Goal: Information Seeking & Learning: Learn about a topic

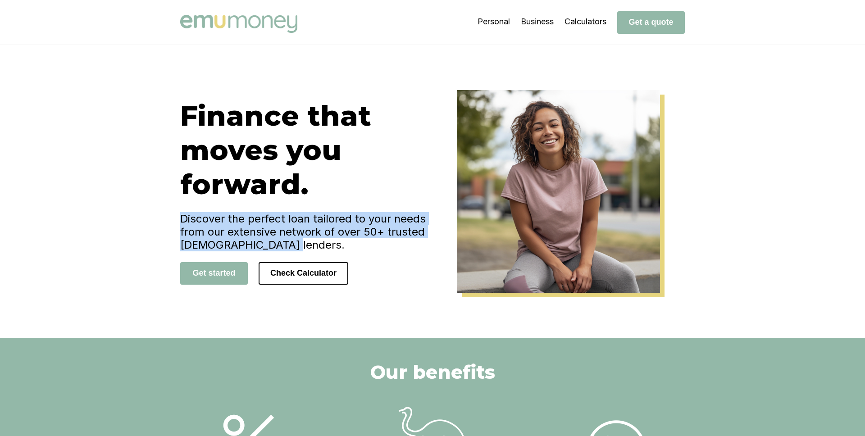
drag, startPoint x: 283, startPoint y: 247, endPoint x: 179, endPoint y: 221, distance: 107.3
click at [179, 221] on div "Finance that moves you forward. Discover the perfect loan tailored to your need…" at bounding box center [432, 191] width 541 height 203
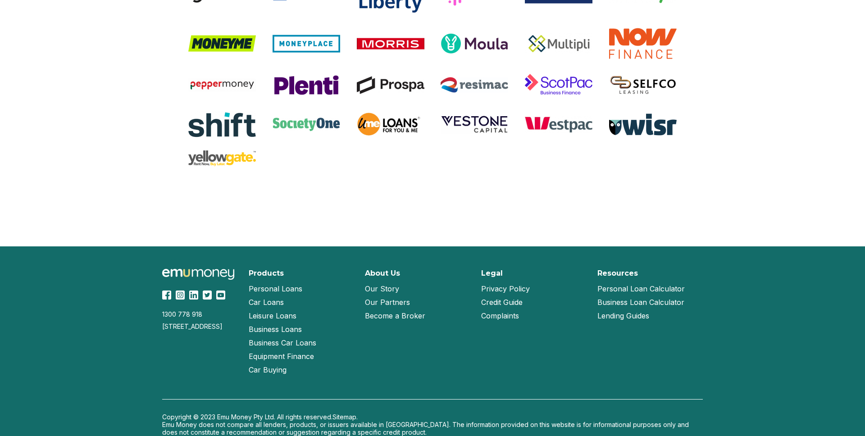
scroll to position [1879, 0]
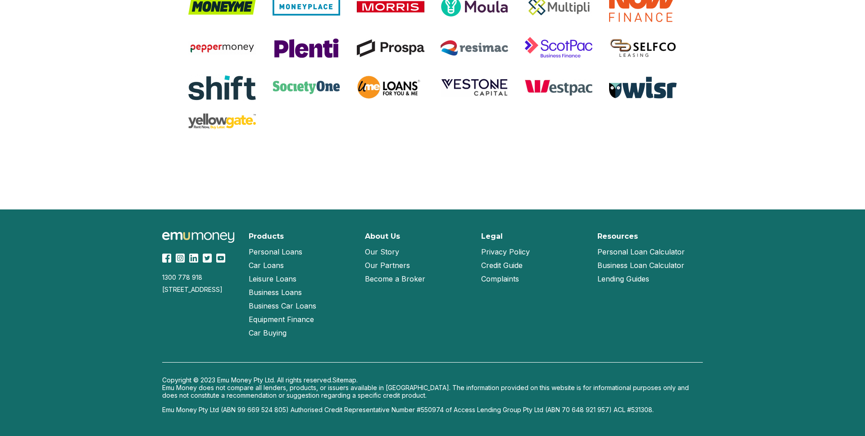
click at [386, 254] on link "Our Story" at bounding box center [382, 252] width 34 height 14
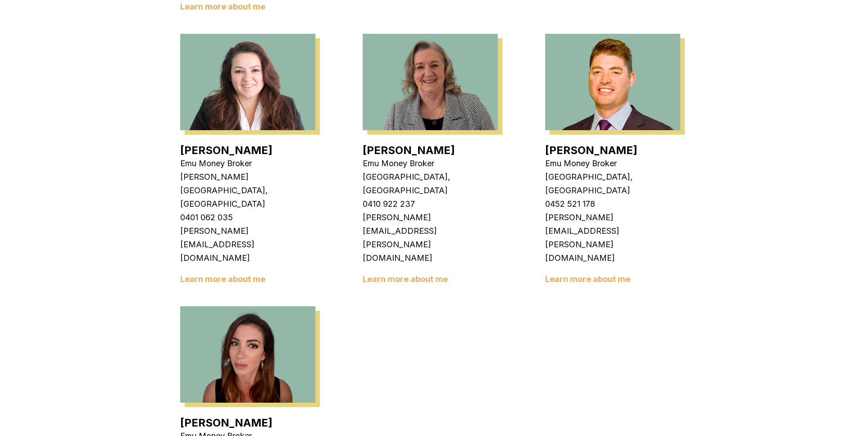
scroll to position [1380, 0]
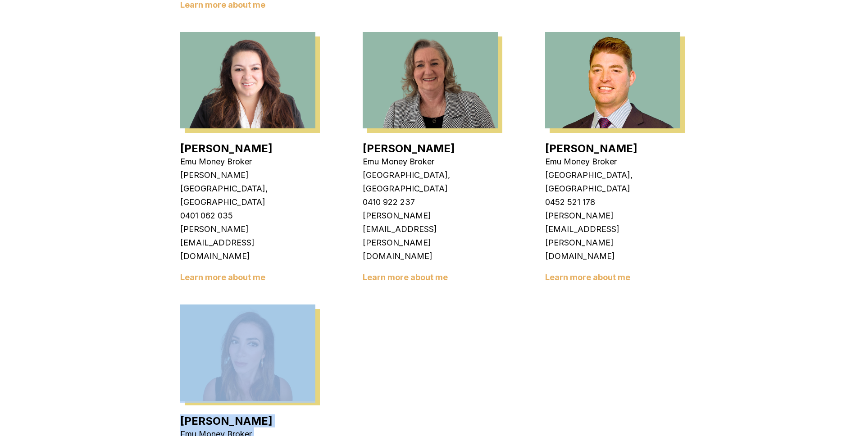
drag, startPoint x: 274, startPoint y: 248, endPoint x: 138, endPoint y: 79, distance: 216.4
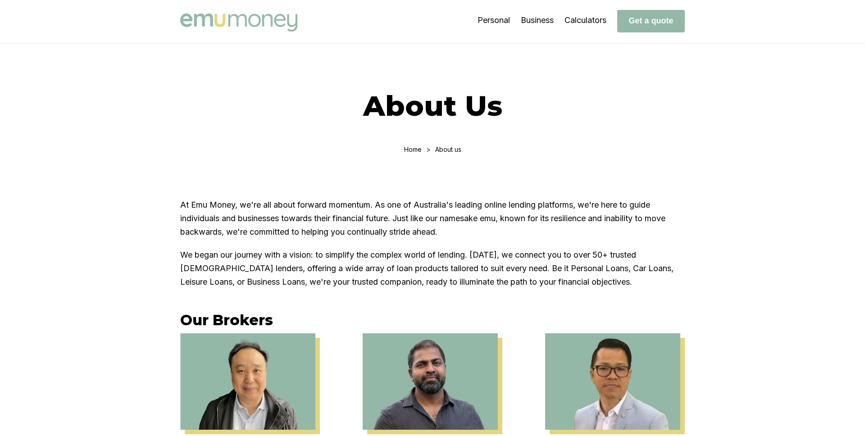
scroll to position [0, 0]
